Goal: Check status: Check status

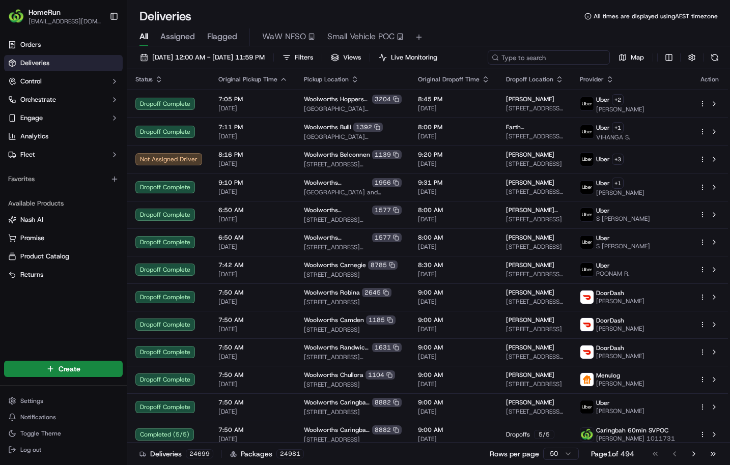
click at [488, 65] on input at bounding box center [549, 57] width 122 height 14
drag, startPoint x: 200, startPoint y: 83, endPoint x: 182, endPoint y: 76, distance: 19.7
drag, startPoint x: 182, startPoint y: 76, endPoint x: 171, endPoint y: 82, distance: 12.3
paste input "269758999"
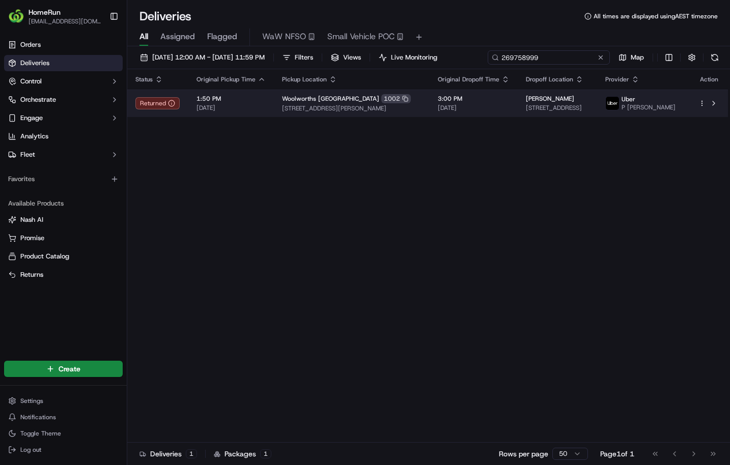
type input "269758999"
click at [266, 103] on span "1:50 PM" at bounding box center [230, 99] width 69 height 8
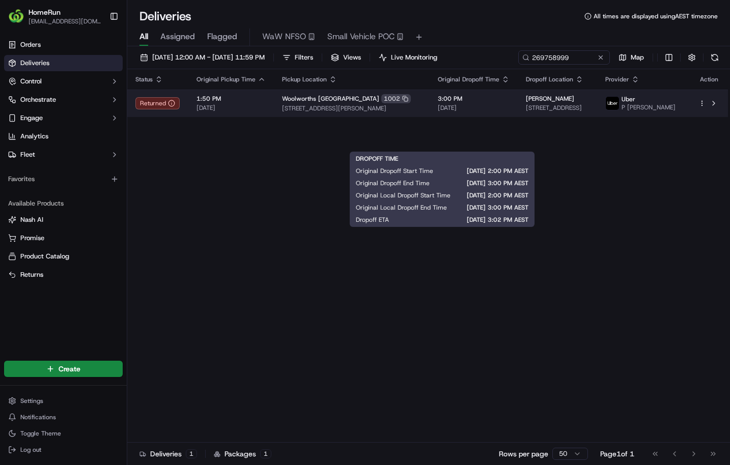
click at [467, 103] on span "3:00 PM" at bounding box center [474, 99] width 72 height 8
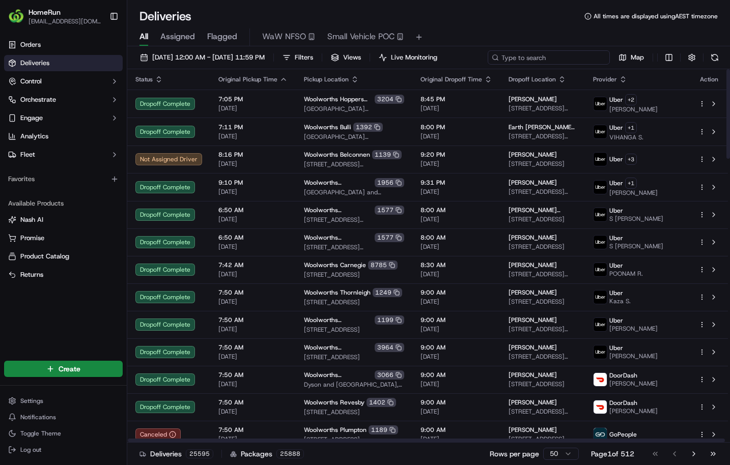
click at [488, 65] on input at bounding box center [549, 57] width 122 height 14
paste input "269967647"
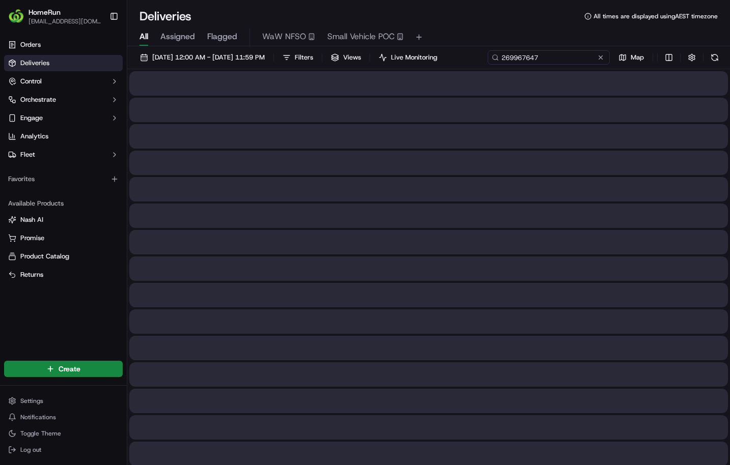
type input "269967647"
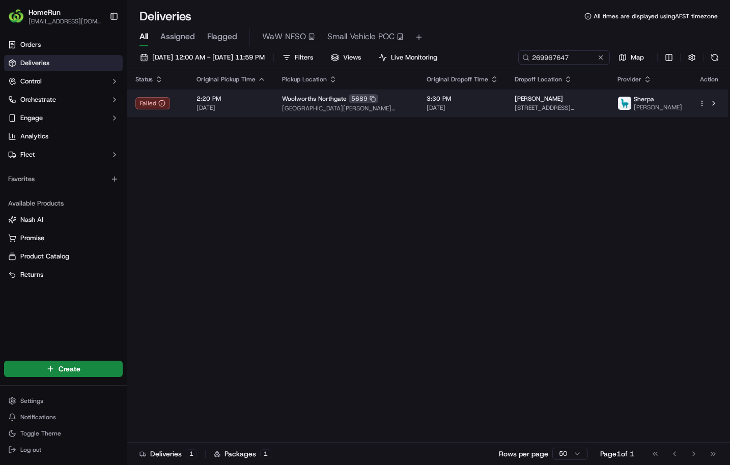
click at [266, 112] on span "[DATE]" at bounding box center [230, 108] width 69 height 8
